Goal: Task Accomplishment & Management: Use online tool/utility

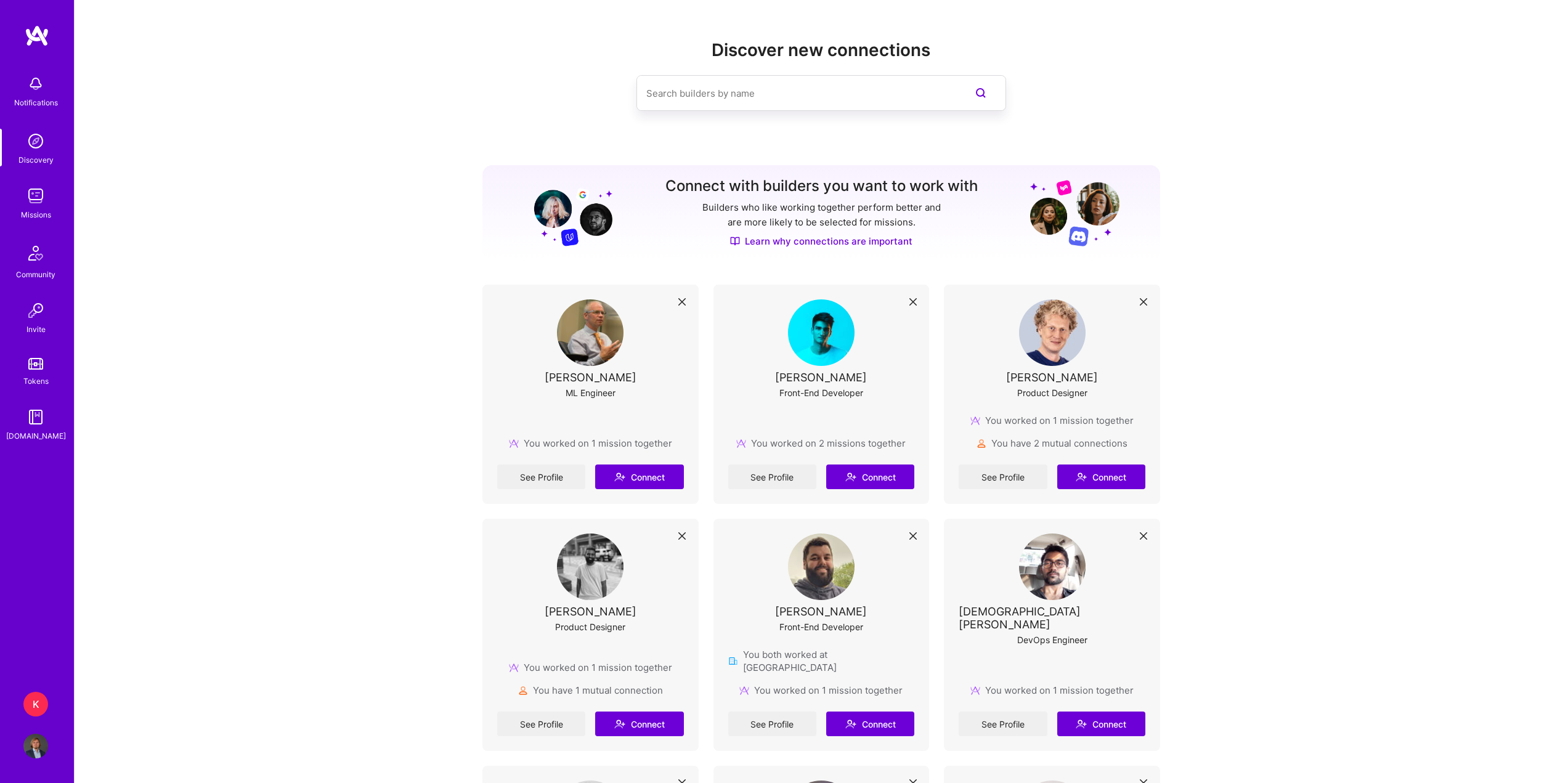
click at [37, 703] on div "K" at bounding box center [35, 704] width 25 height 25
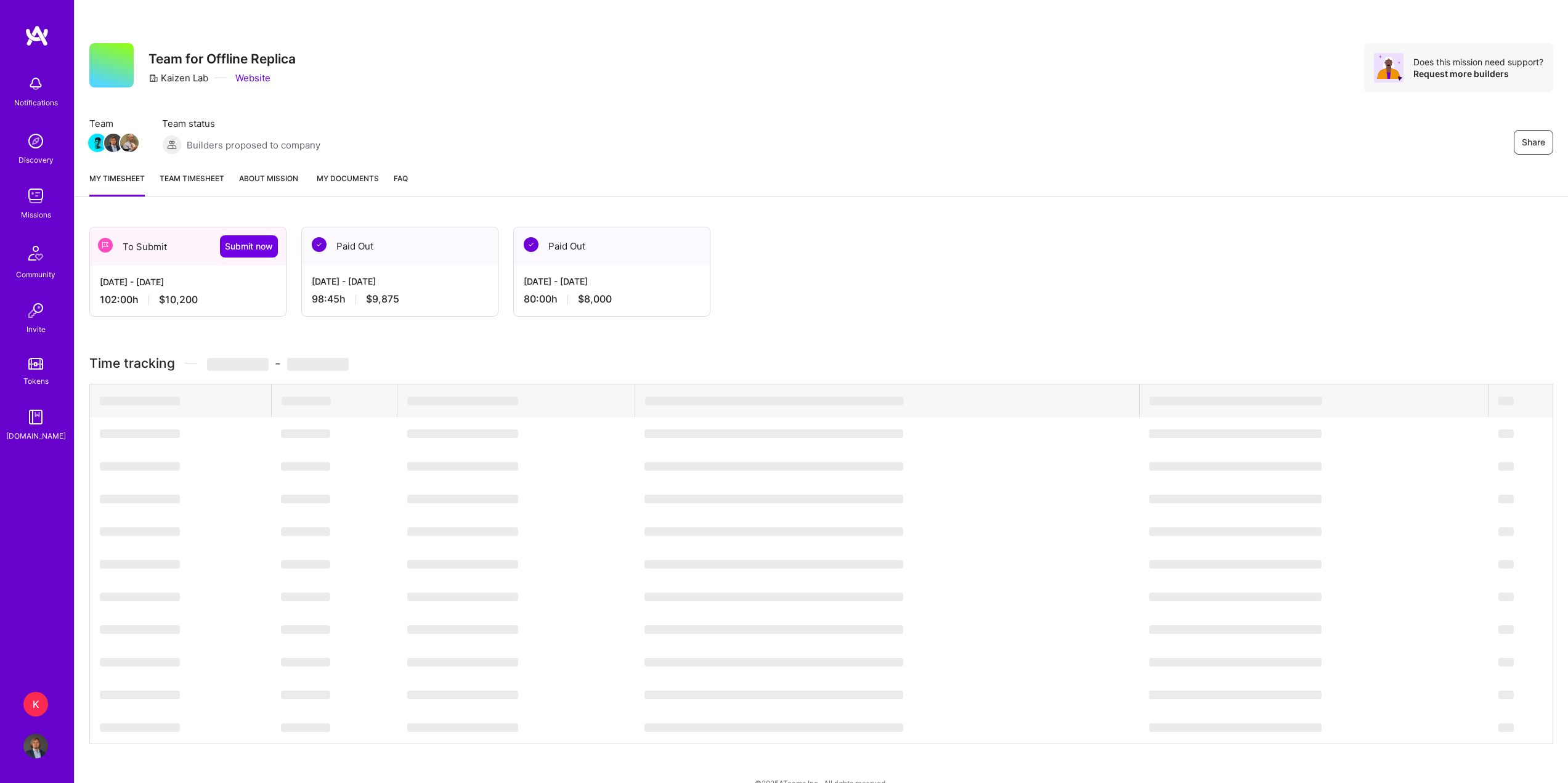
click at [212, 187] on link "Team timesheet" at bounding box center [191, 184] width 65 height 25
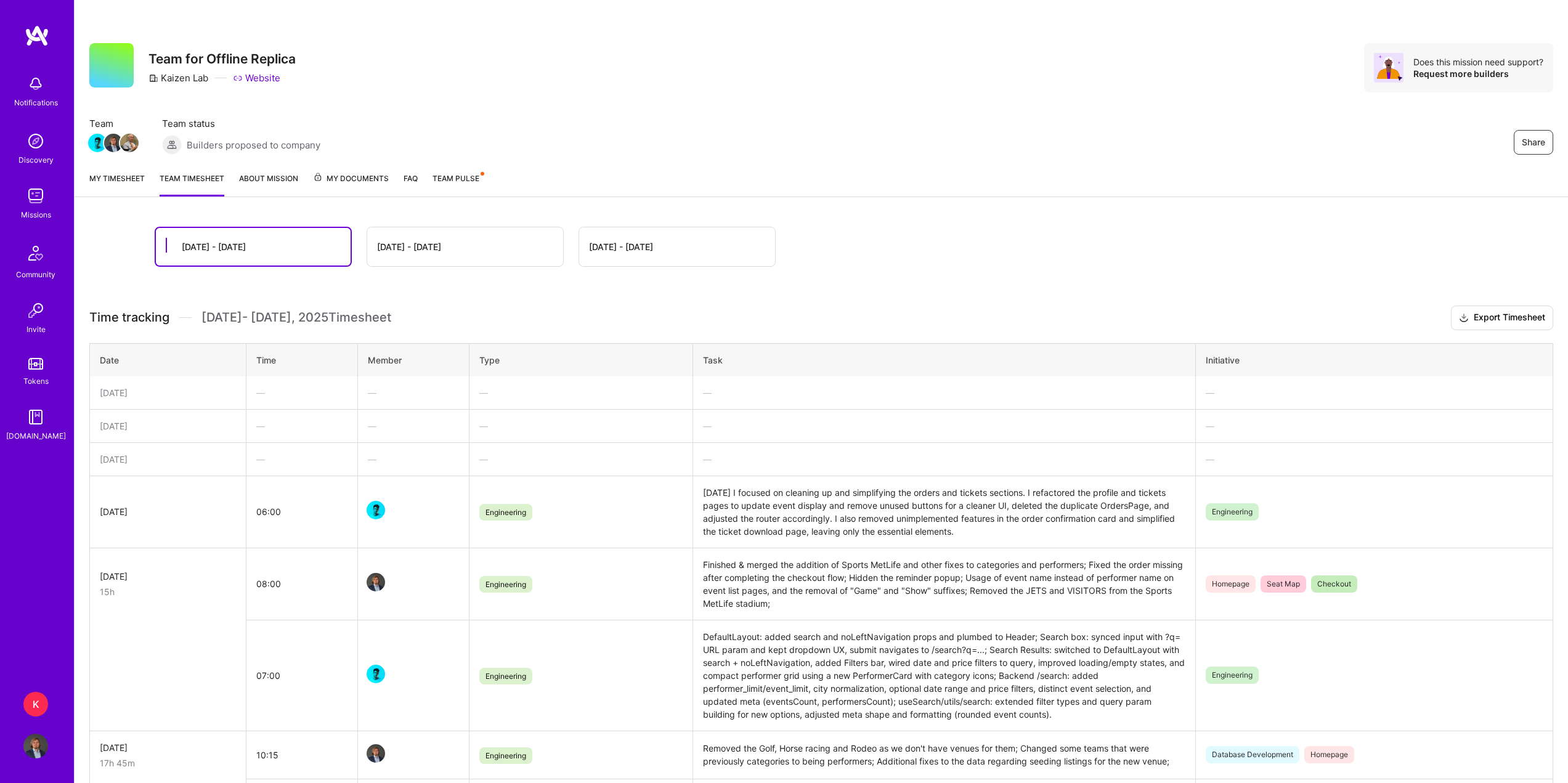
click at [127, 189] on link "My timesheet" at bounding box center [116, 184] width 55 height 25
